Goal: Transaction & Acquisition: Purchase product/service

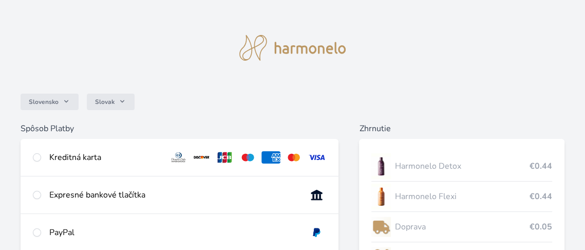
scroll to position [103, 0]
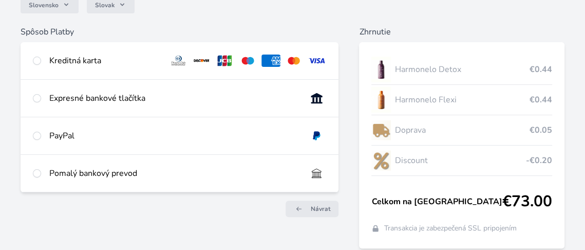
click at [98, 96] on div "Expresné bankové tlačítka" at bounding box center [174, 98] width 250 height 12
radio input "true"
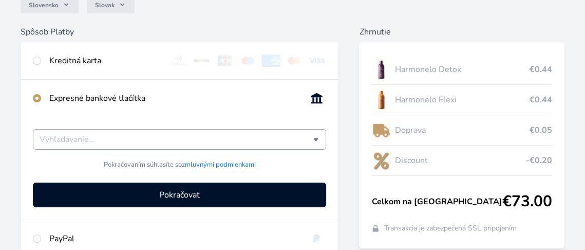
click at [214, 138] on input "BLIK SK Viamo ePlatby VÚB Sporopay TatraPay Poštová banka" at bounding box center [177, 139] width 274 height 12
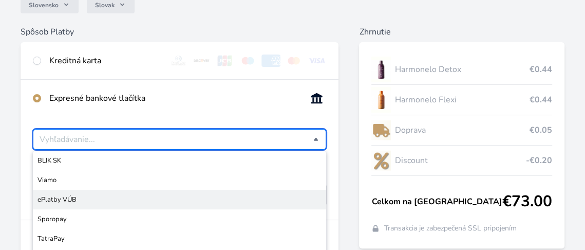
click at [80, 197] on span "ePlatby VÚB" at bounding box center [179, 199] width 284 height 10
type input "ePlatby VÚB"
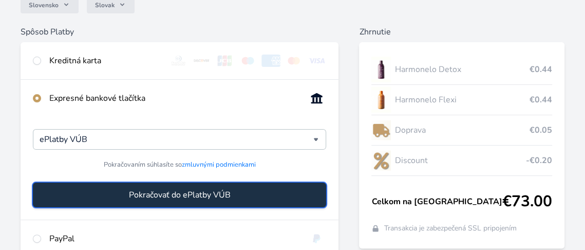
click at [234, 192] on button "Pokračovať do ePlatby VÚB" at bounding box center [179, 194] width 293 height 25
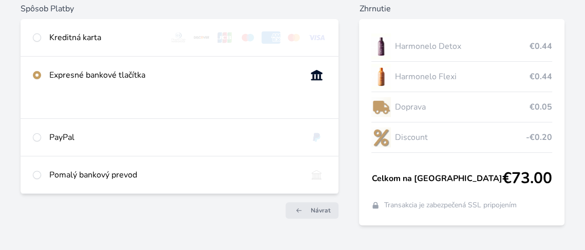
scroll to position [147, 0]
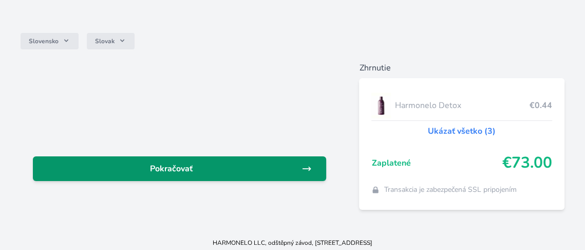
scroll to position [72, 0]
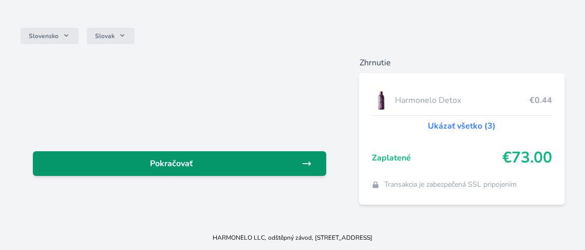
click at [308, 161] on icon at bounding box center [306, 163] width 10 height 10
